Goal: Task Accomplishment & Management: Manage account settings

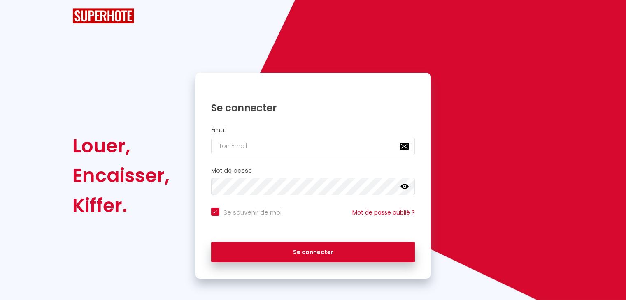
checkbox input "true"
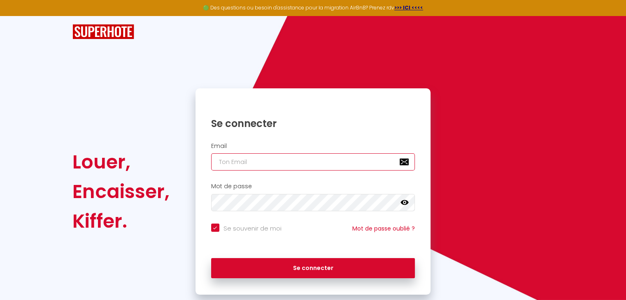
type input "[EMAIL_ADDRESS][DOMAIN_NAME]"
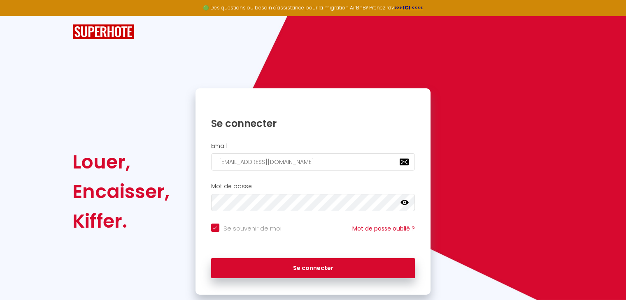
click at [400, 202] on icon at bounding box center [404, 203] width 8 height 8
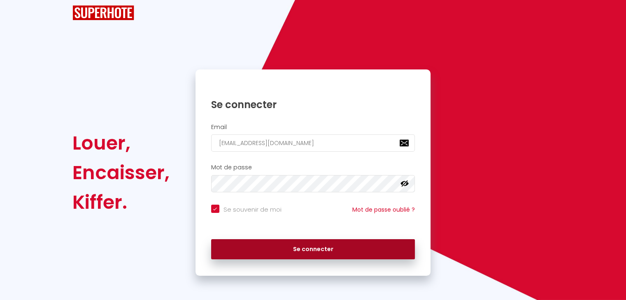
click at [355, 244] on button "Se connecter" at bounding box center [313, 249] width 204 height 21
checkbox input "true"
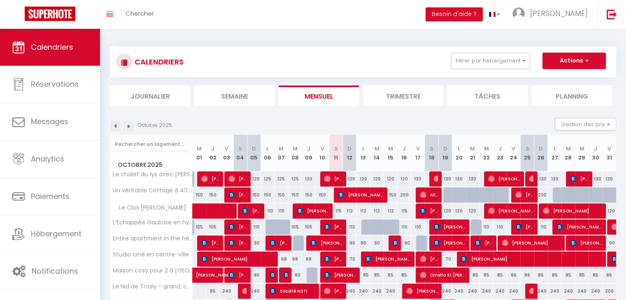
scroll to position [41, 0]
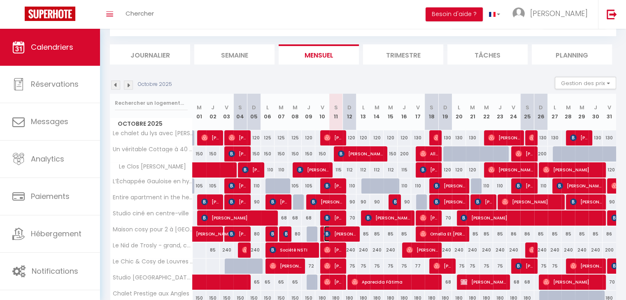
click at [335, 229] on span "[PERSON_NAME]" at bounding box center [340, 234] width 32 height 16
select select "OK"
select select "KO"
select select "0"
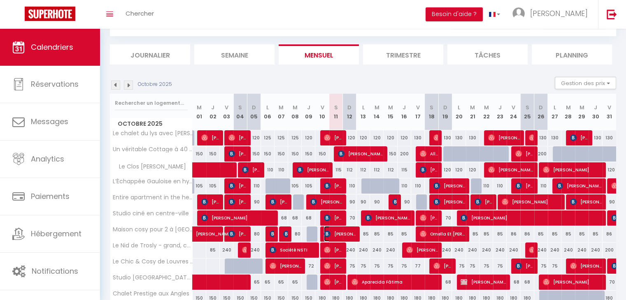
select select "1"
select select
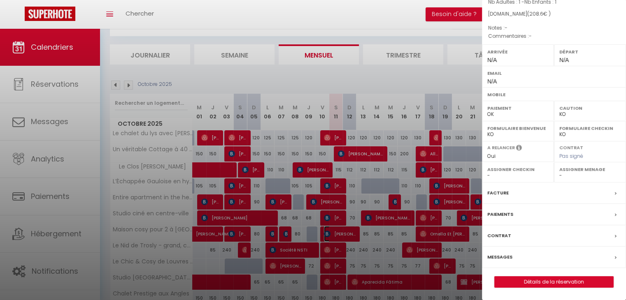
scroll to position [95, 0]
click at [515, 258] on div "Messages" at bounding box center [554, 257] width 144 height 21
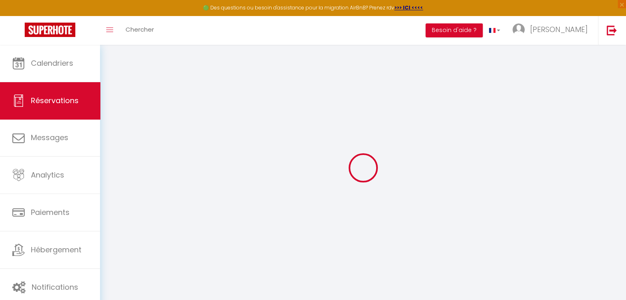
select select
checkbox input "false"
select select
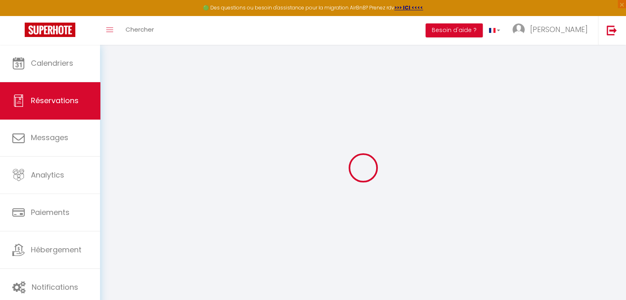
select select
checkbox input "false"
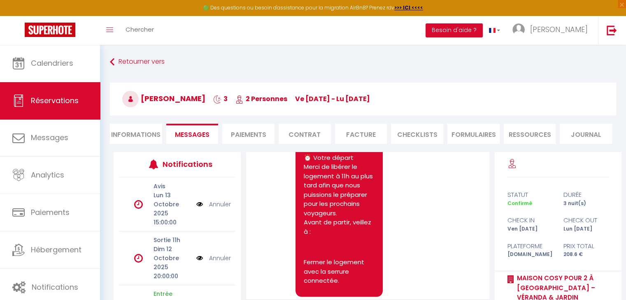
select select
click at [152, 134] on li "Informations" at bounding box center [136, 134] width 52 height 20
select select
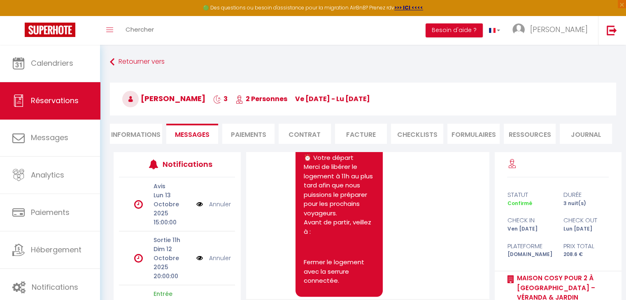
select select
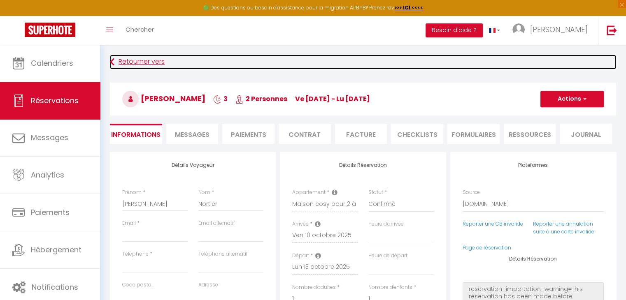
click at [129, 58] on link "Retourner vers" at bounding box center [363, 62] width 506 height 15
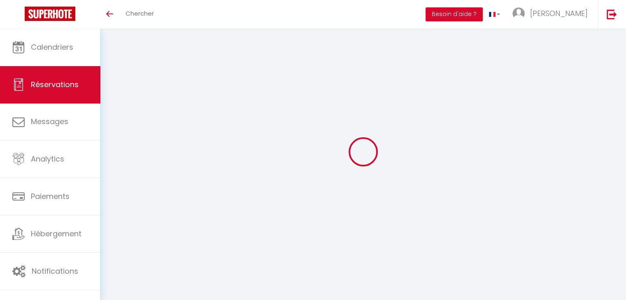
select select
checkbox input "false"
select select
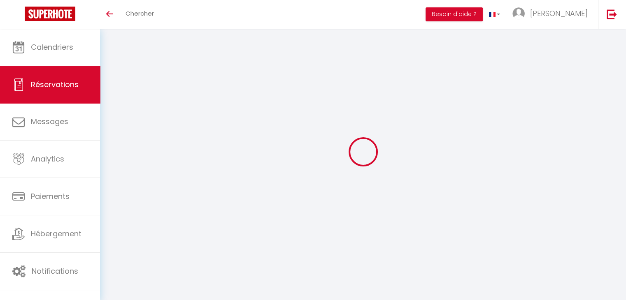
select select
checkbox input "false"
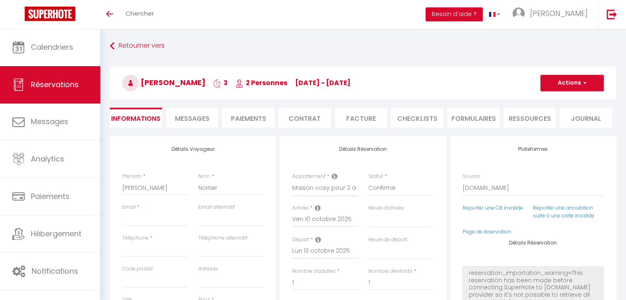
select select
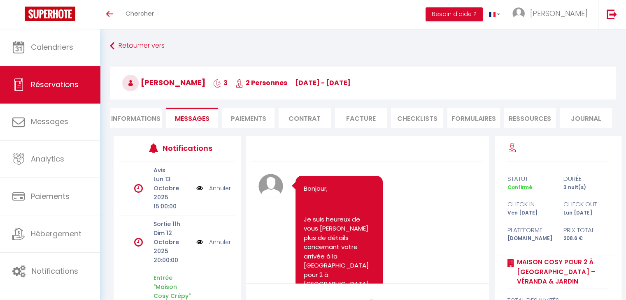
scroll to position [794, 0]
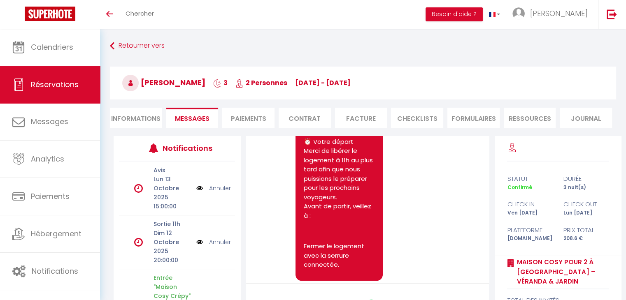
select select
click at [123, 118] on li "Informations" at bounding box center [136, 118] width 52 height 20
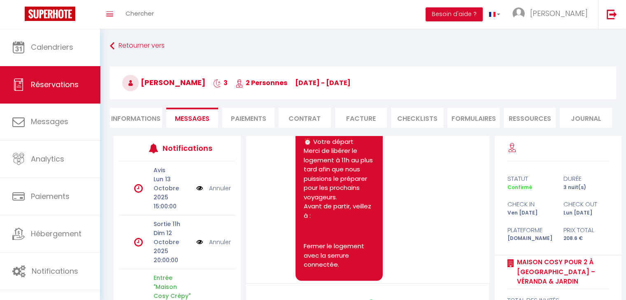
select select
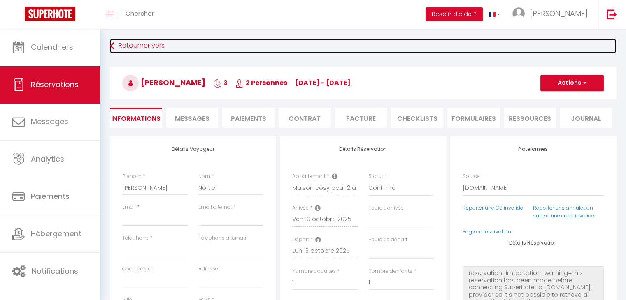
click at [134, 42] on link "Retourner vers" at bounding box center [363, 46] width 506 height 15
select select
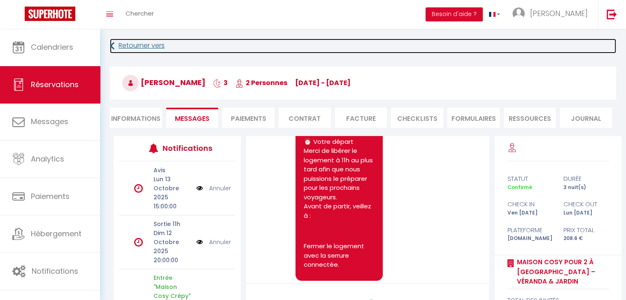
select select
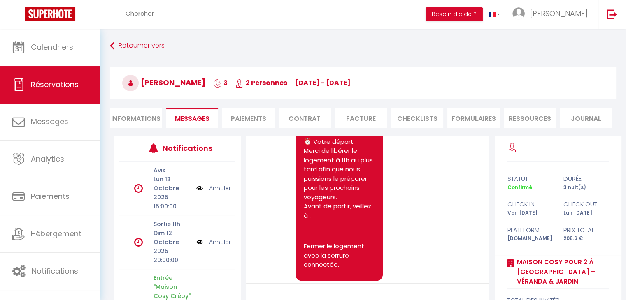
click at [142, 124] on li "Informations" at bounding box center [136, 118] width 52 height 20
select select
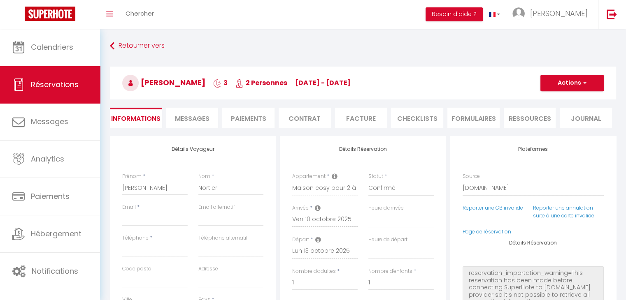
click at [258, 111] on li "Paiements" at bounding box center [248, 118] width 52 height 20
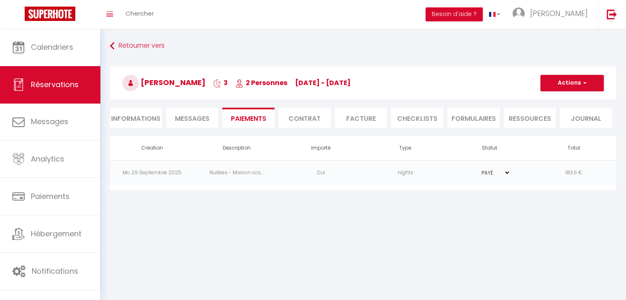
click at [305, 120] on li "Contrat" at bounding box center [304, 118] width 52 height 20
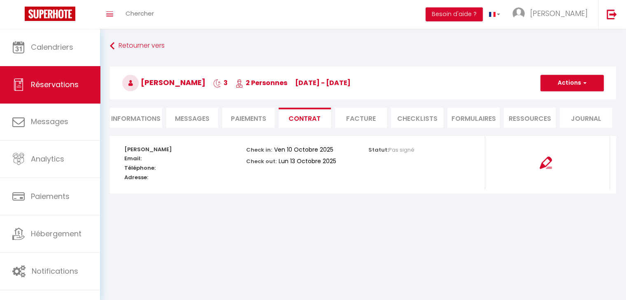
click at [398, 120] on li "CHECKLISTS" at bounding box center [417, 118] width 52 height 20
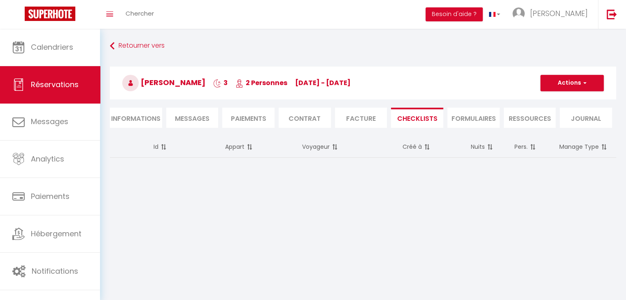
click at [360, 120] on li "Facture" at bounding box center [361, 118] width 52 height 20
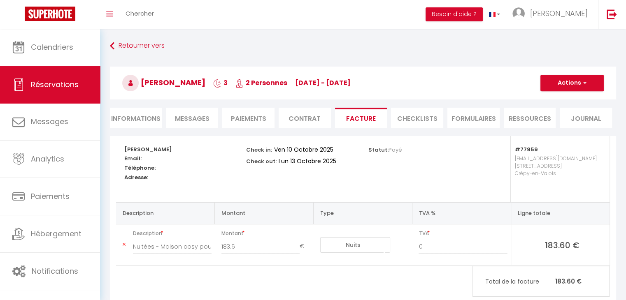
click at [494, 116] on li "FORMULAIRES" at bounding box center [473, 118] width 52 height 20
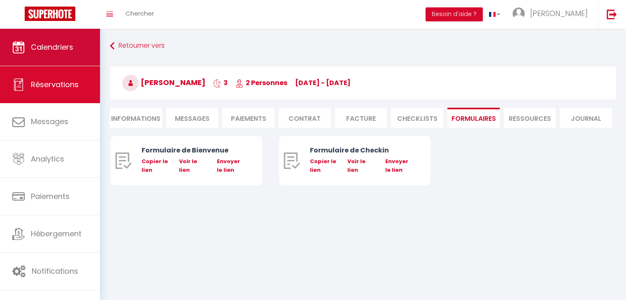
click at [39, 55] on link "Calendriers" at bounding box center [50, 47] width 100 height 37
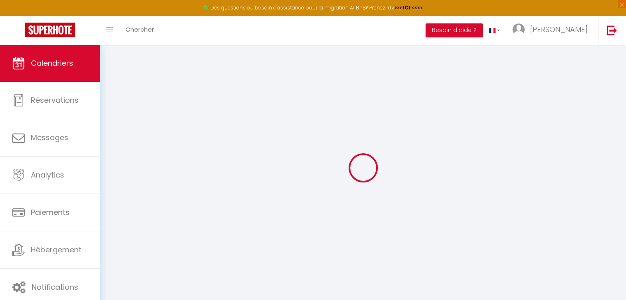
select select
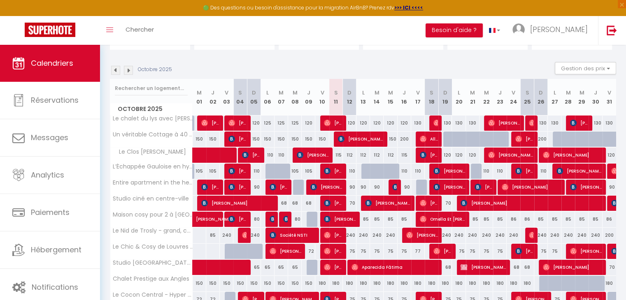
scroll to position [82, 0]
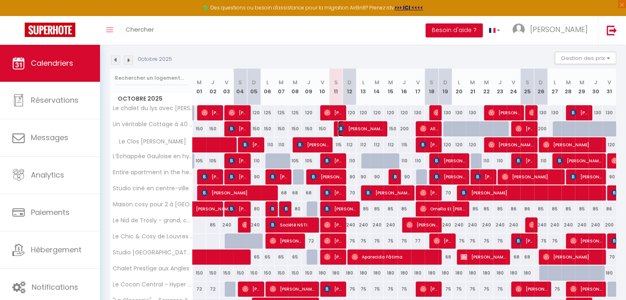
click at [342, 125] on img at bounding box center [341, 128] width 7 height 7
select select "OK"
select select "0"
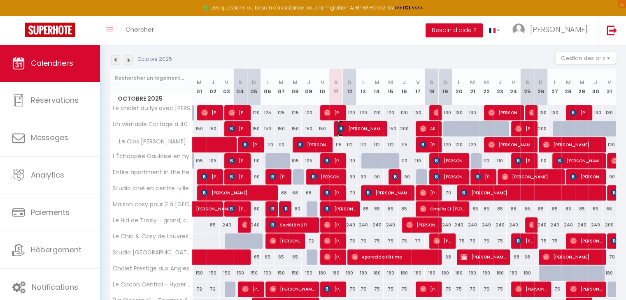
select select "1"
select select
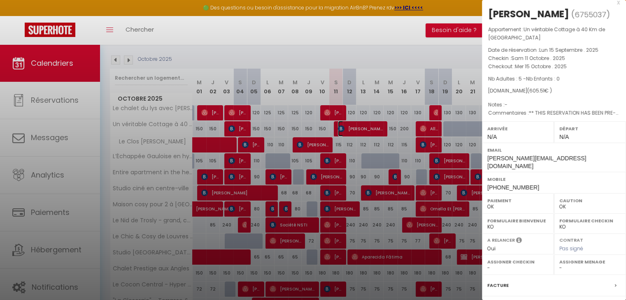
scroll to position [0, 0]
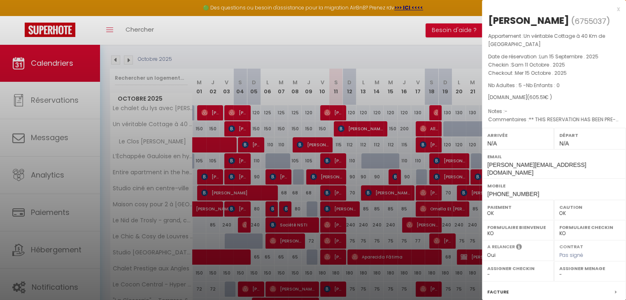
click at [610, 14] on div "x" at bounding box center [551, 9] width 138 height 10
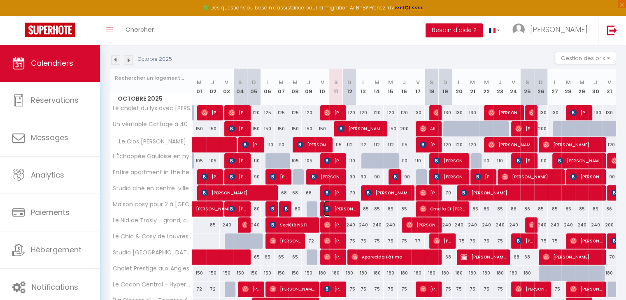
click at [347, 208] on span "[PERSON_NAME]" at bounding box center [340, 209] width 32 height 16
select select "KO"
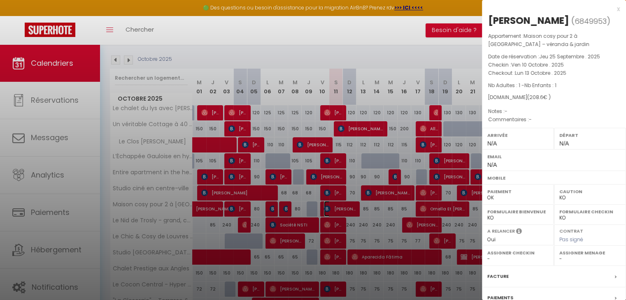
scroll to position [95, 0]
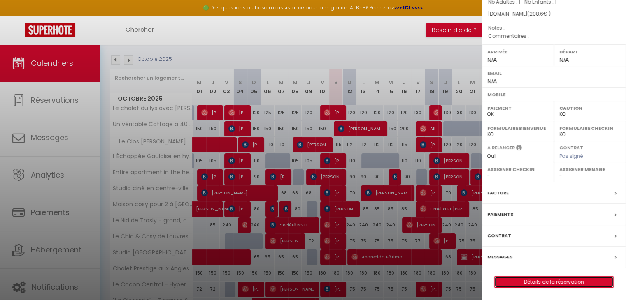
click at [516, 281] on link "Détails de la réservation" at bounding box center [553, 282] width 118 height 11
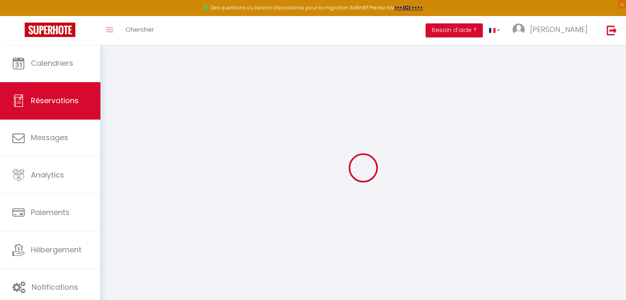
type input "[PERSON_NAME]"
type input "Nortier"
select select
select select "77959"
select select "1"
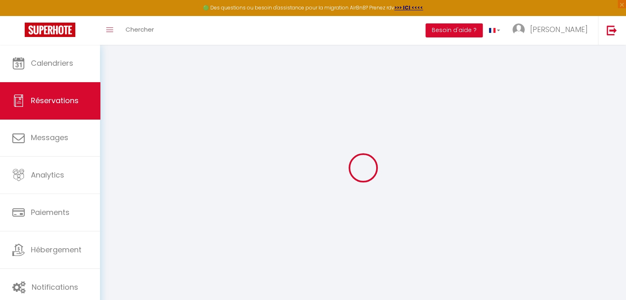
select select
type input "1"
select select "10"
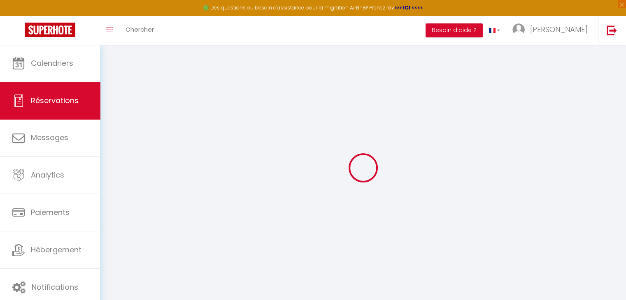
select select
type input "183.6"
checkbox input "false"
type input "25"
select select "2"
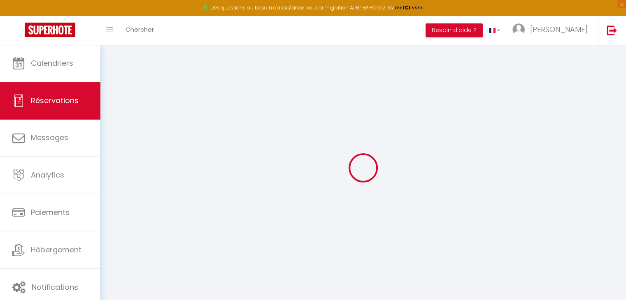
type input "0"
select select
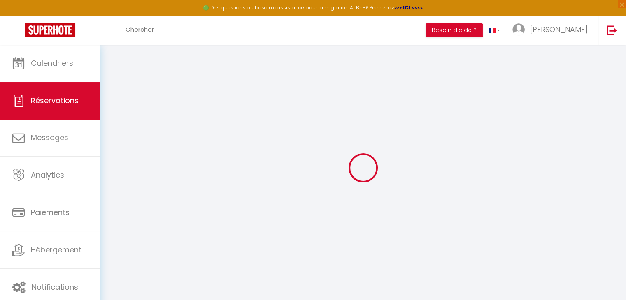
select select
select select "12"
select select "14"
checkbox input "false"
select select
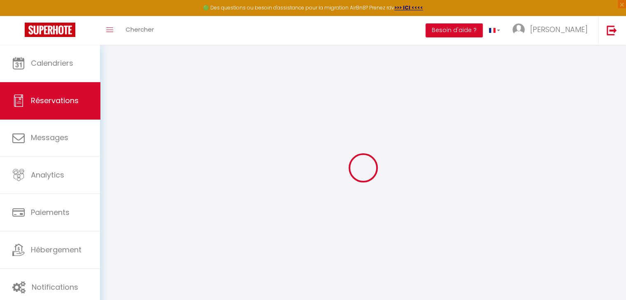
select select
checkbox input "false"
select select
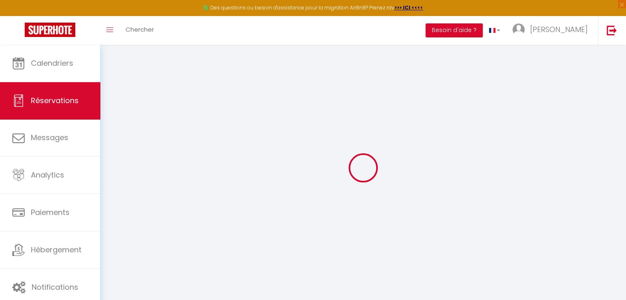
select select
checkbox input "false"
select select
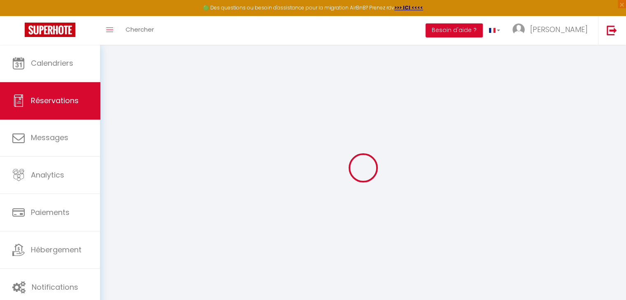
checkbox input "false"
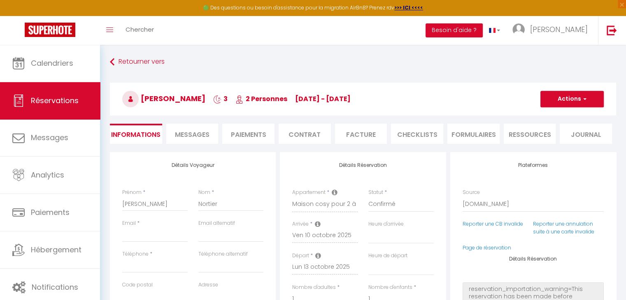
select select
type input "25"
select select
checkbox input "false"
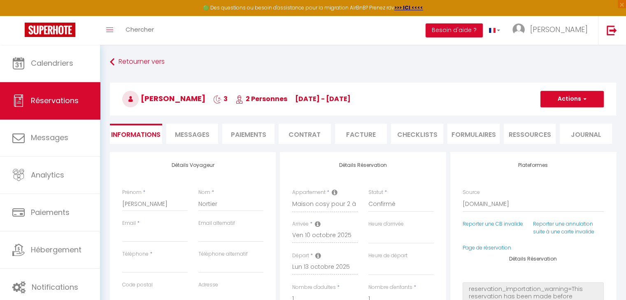
select select
checkbox input "false"
select select
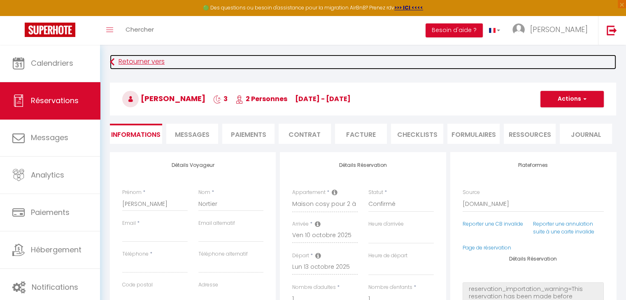
click at [135, 66] on link "Retourner vers" at bounding box center [363, 62] width 506 height 15
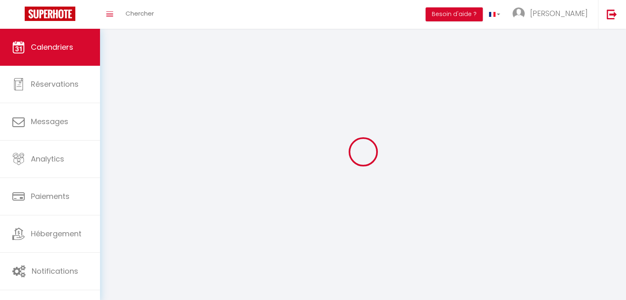
scroll to position [29, 0]
